Goal: Navigation & Orientation: Find specific page/section

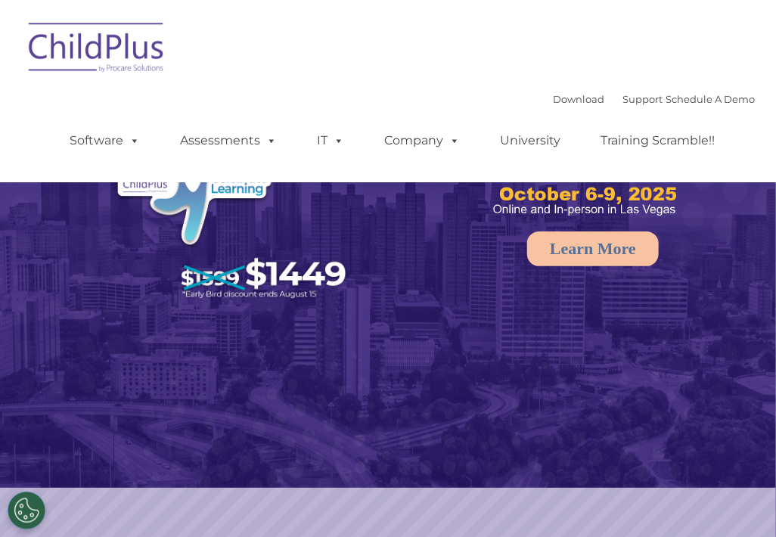
select select "MEDIUM"
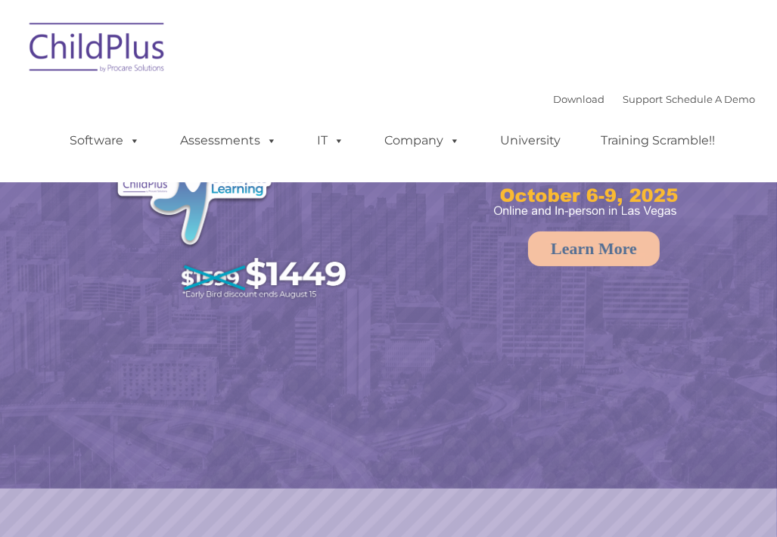
select select "MEDIUM"
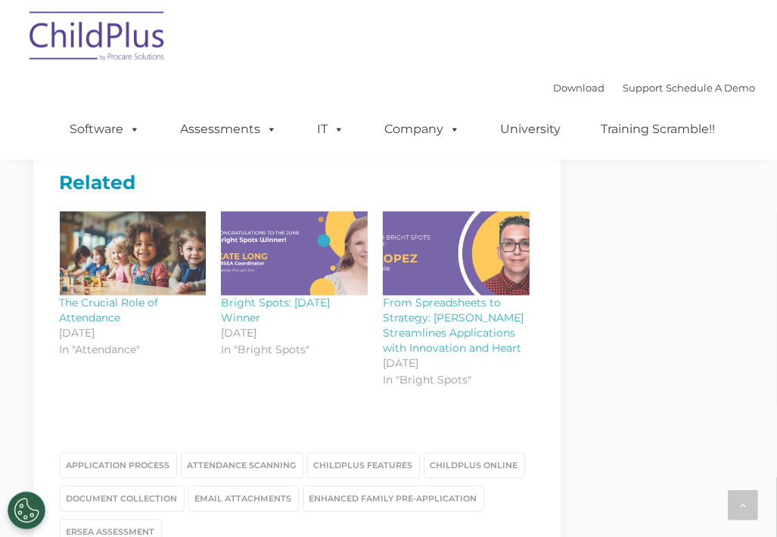
scroll to position [2371, 0]
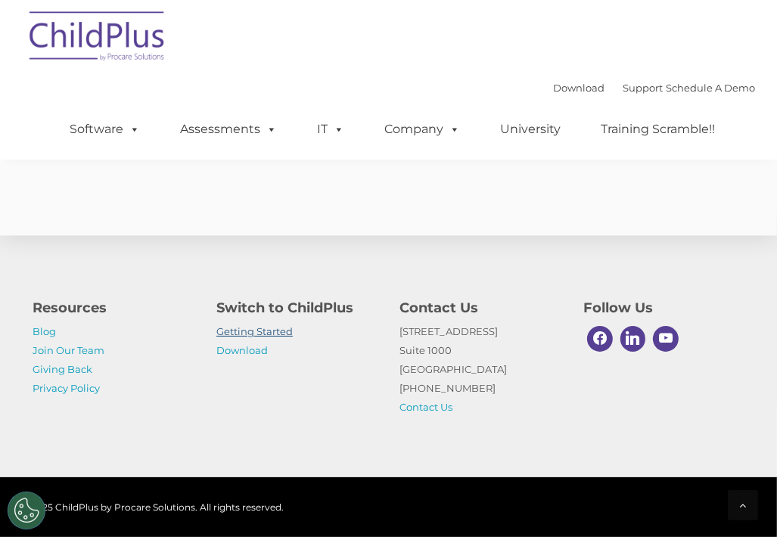
click at [260, 327] on link "Getting Started" at bounding box center [254, 331] width 76 height 12
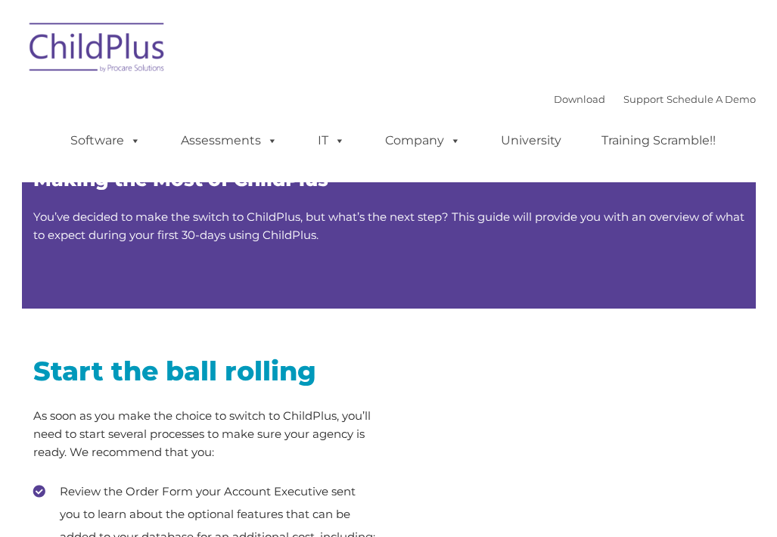
type input ""
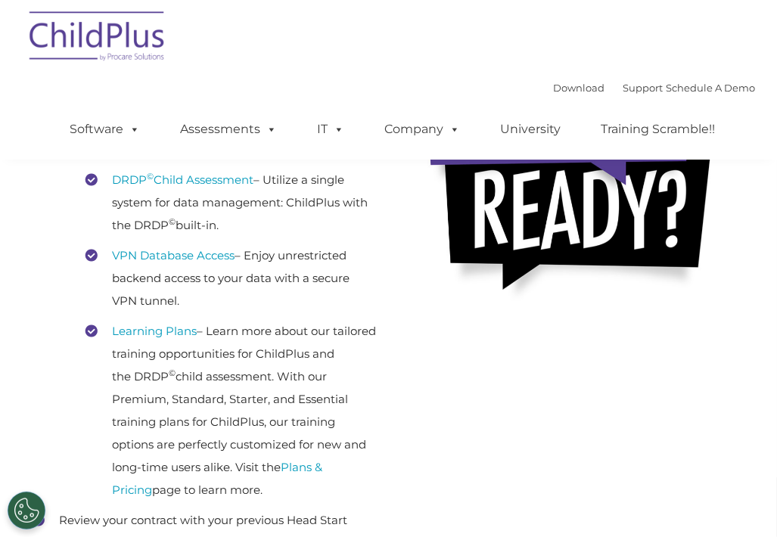
scroll to position [387, 0]
click at [204, 262] on link "VPN Database Access" at bounding box center [174, 255] width 122 height 14
click at [167, 187] on link "DRDP © Child Assessment" at bounding box center [183, 179] width 141 height 14
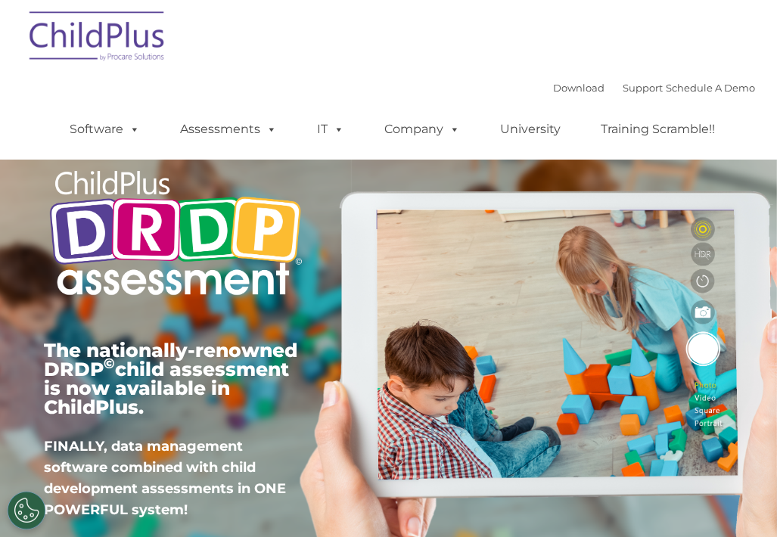
click at [84, 29] on img at bounding box center [97, 39] width 151 height 76
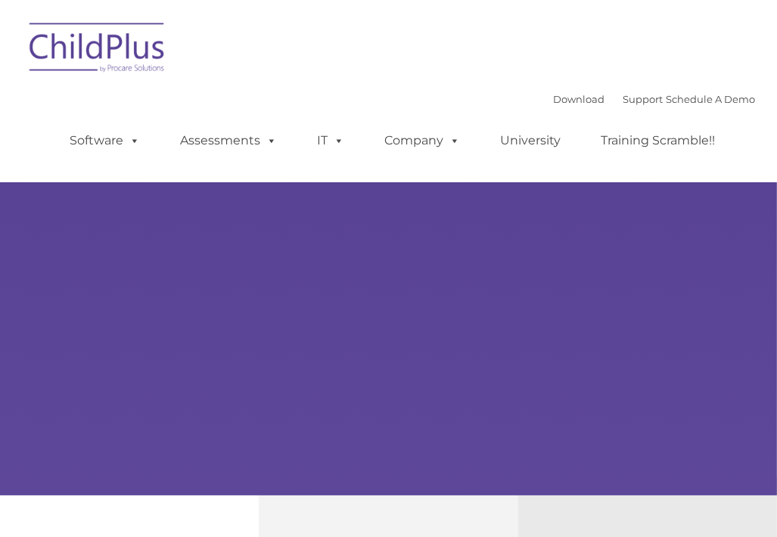
type input ""
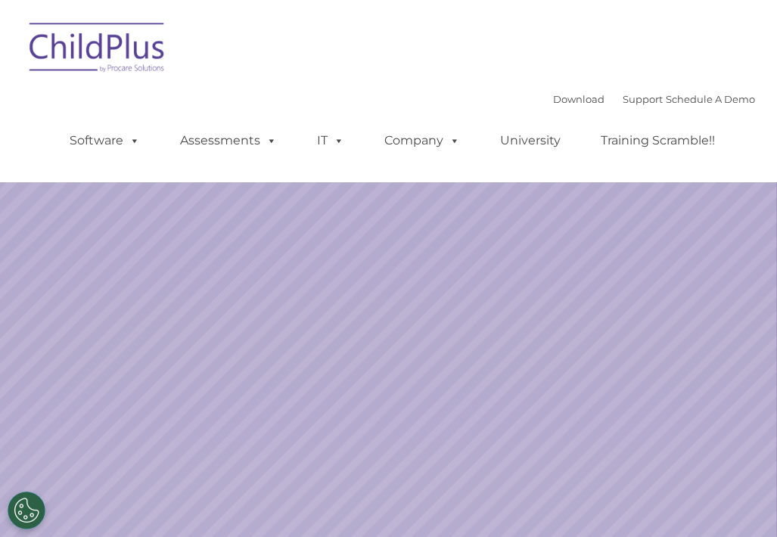
select select "MEDIUM"
